Goal: Task Accomplishment & Management: Manage account settings

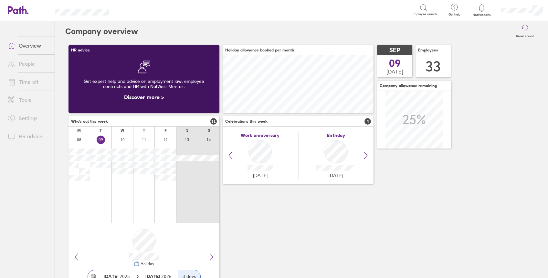
scroll to position [58, 151]
click at [21, 65] on link "People" at bounding box center [29, 63] width 52 height 13
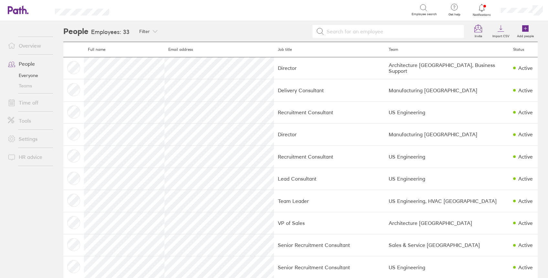
click at [275, 27] on div at bounding box center [315, 31] width 303 height 13
drag, startPoint x: 130, startPoint y: 34, endPoint x: 123, endPoint y: 34, distance: 6.8
click at [123, 34] on h3 "Employees: 33" at bounding box center [110, 32] width 38 height 7
click at [219, 21] on div "Filter Filter by team Architecture [GEOGRAPHIC_DATA] US Engineering Architectur…" at bounding box center [335, 31] width 406 height 21
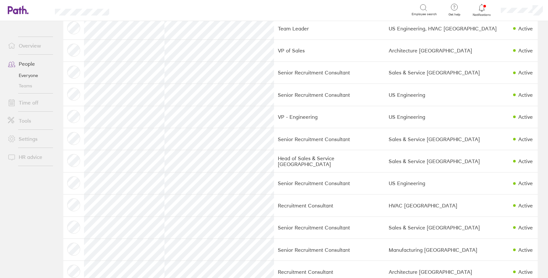
scroll to position [259, 0]
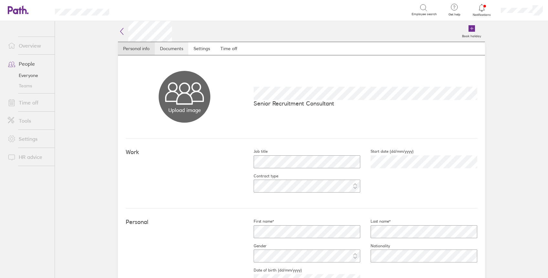
click at [165, 48] on link "Documents" at bounding box center [172, 48] width 34 height 13
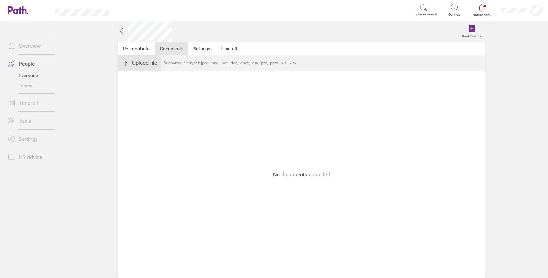
click at [144, 64] on button "Choose files" at bounding box center [139, 63] width 43 height 16
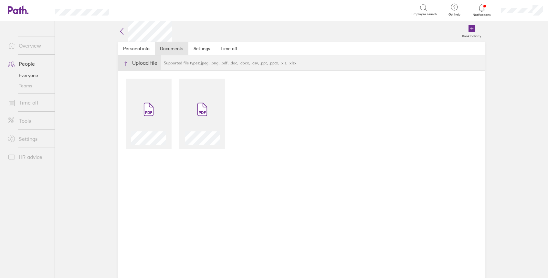
type input "C:\fakepath\Bank Details.jpg"
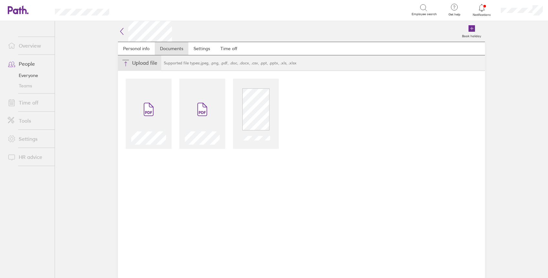
click at [145, 64] on button "Choose files" at bounding box center [139, 63] width 43 height 16
type input "C:\fakepath\HMRC1.jpg"
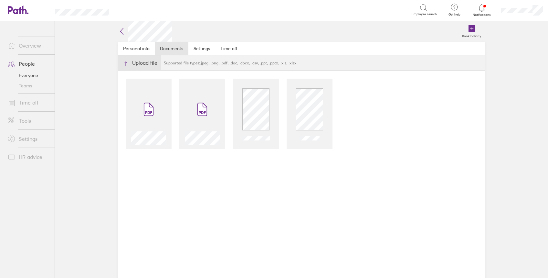
click at [134, 62] on button "Choose files" at bounding box center [139, 63] width 43 height 16
type input "C:\fakepath\HMRC2.jpg"
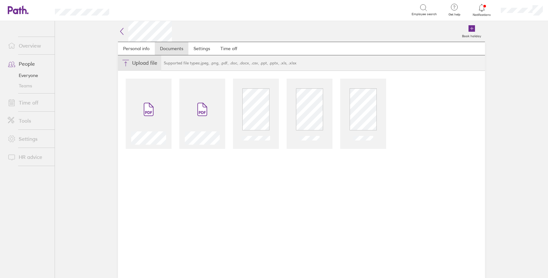
click at [137, 62] on button "Choose files" at bounding box center [139, 63] width 43 height 16
type input "C:\fakepath\Parking.jpg"
